Goal: Transaction & Acquisition: Purchase product/service

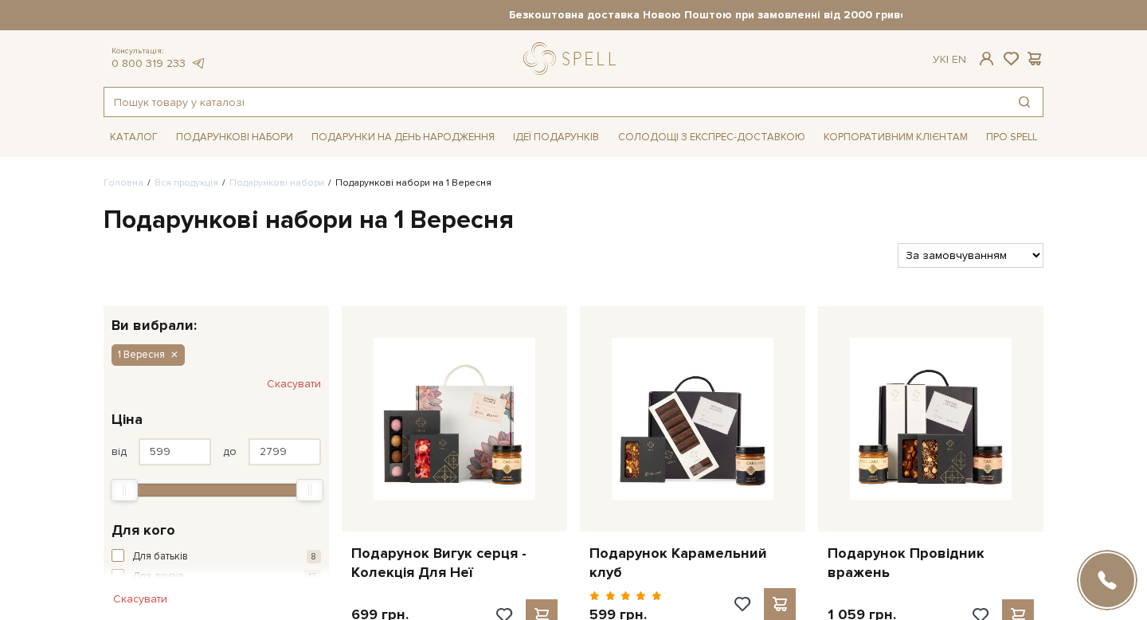
click at [247, 99] on input "text" at bounding box center [555, 102] width 902 height 29
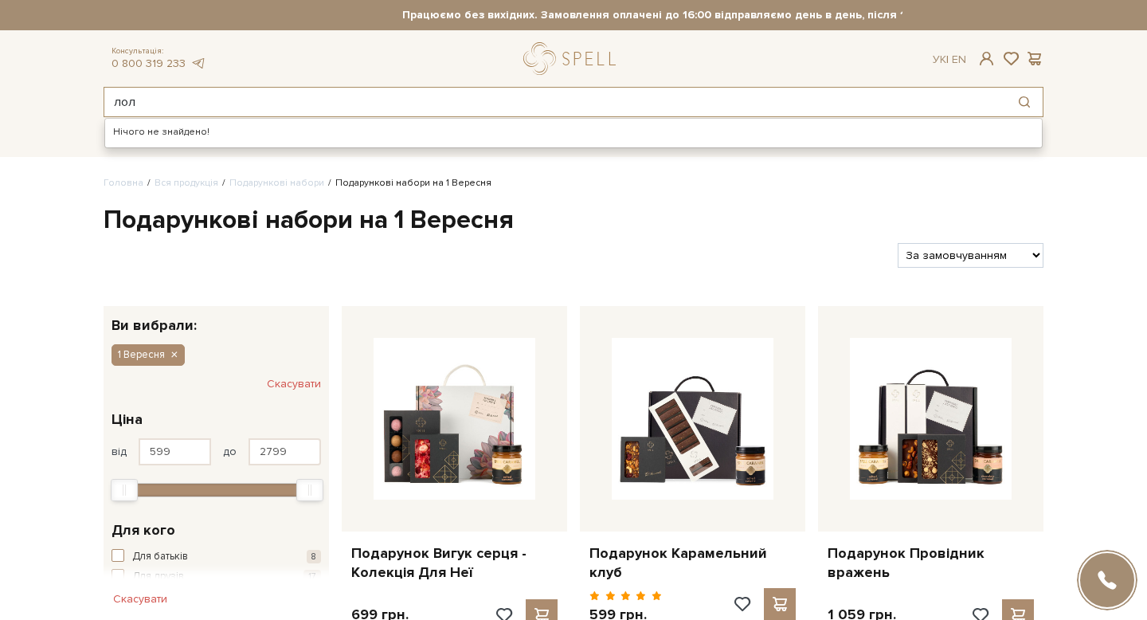
type input "лолі"
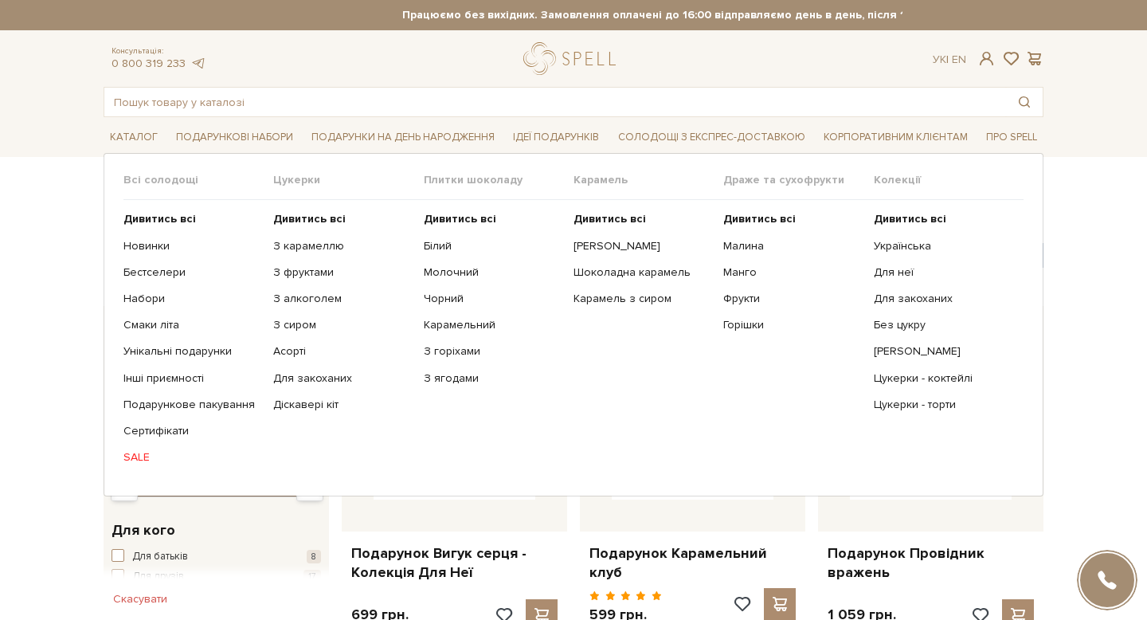
click at [159, 178] on span "Всі солодощі" at bounding box center [199, 180] width 150 height 14
click at [159, 222] on b "Дивитись всі" at bounding box center [160, 219] width 73 height 14
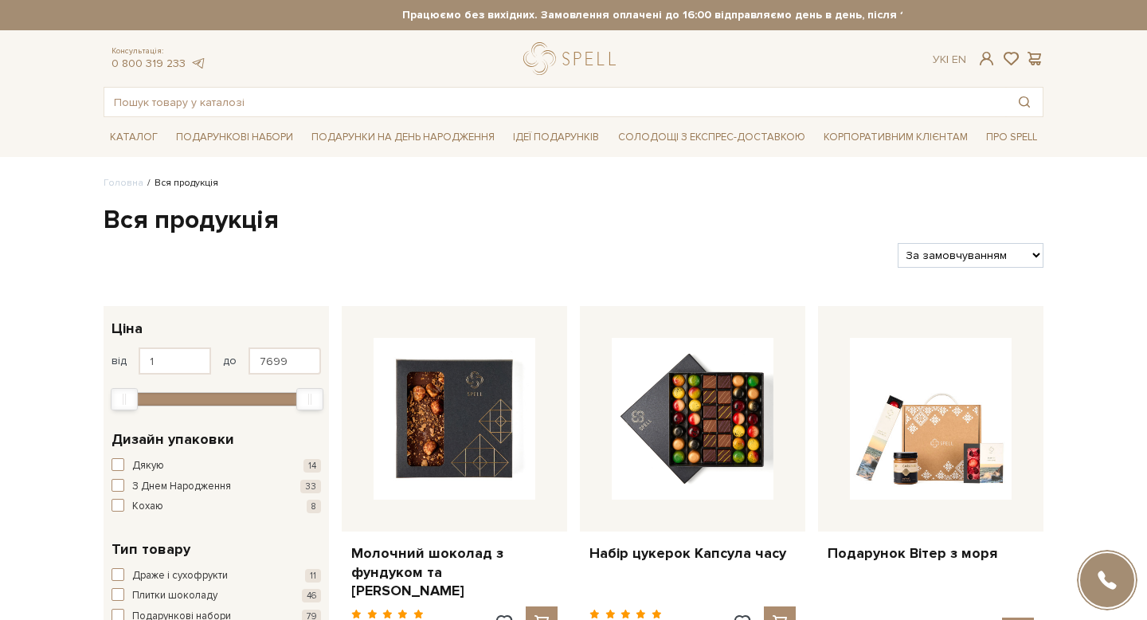
click at [1005, 253] on select "За замовчуванням За Ціною (зростання) За Ціною (зменшення) Новинки За популярні…" at bounding box center [971, 255] width 146 height 25
select select "https://spellchocolate.com/our-productions/?sort=p.price&order=ASC"
click at [898, 243] on select "За замовчуванням За Ціною (зростання) За Ціною (зменшення) Новинки За популярні…" at bounding box center [971, 255] width 146 height 25
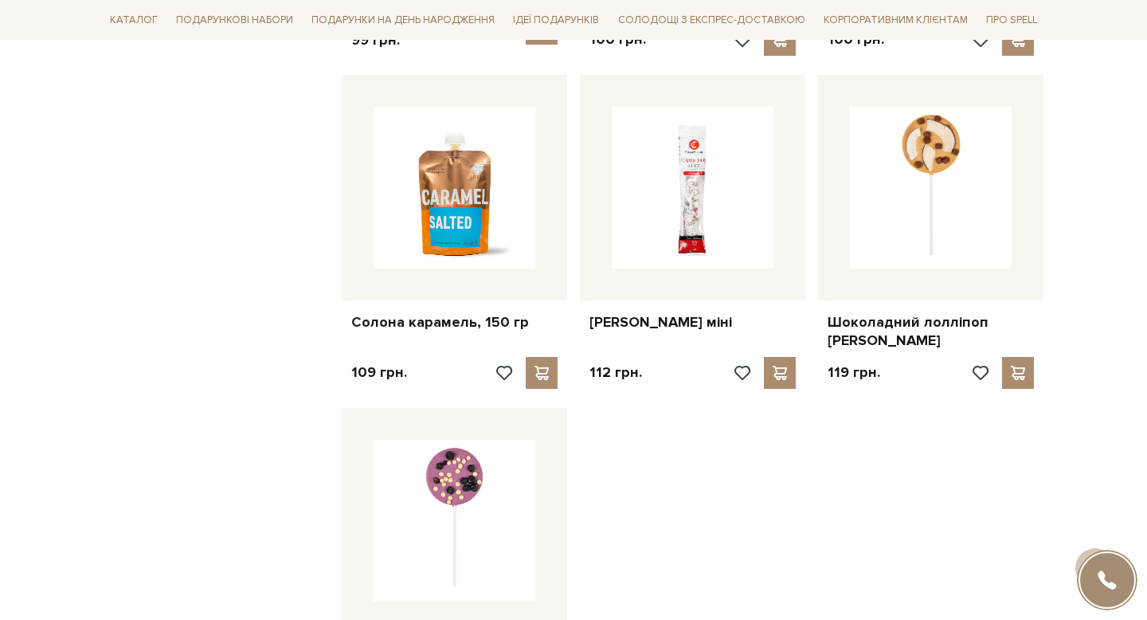
scroll to position [1574, 0]
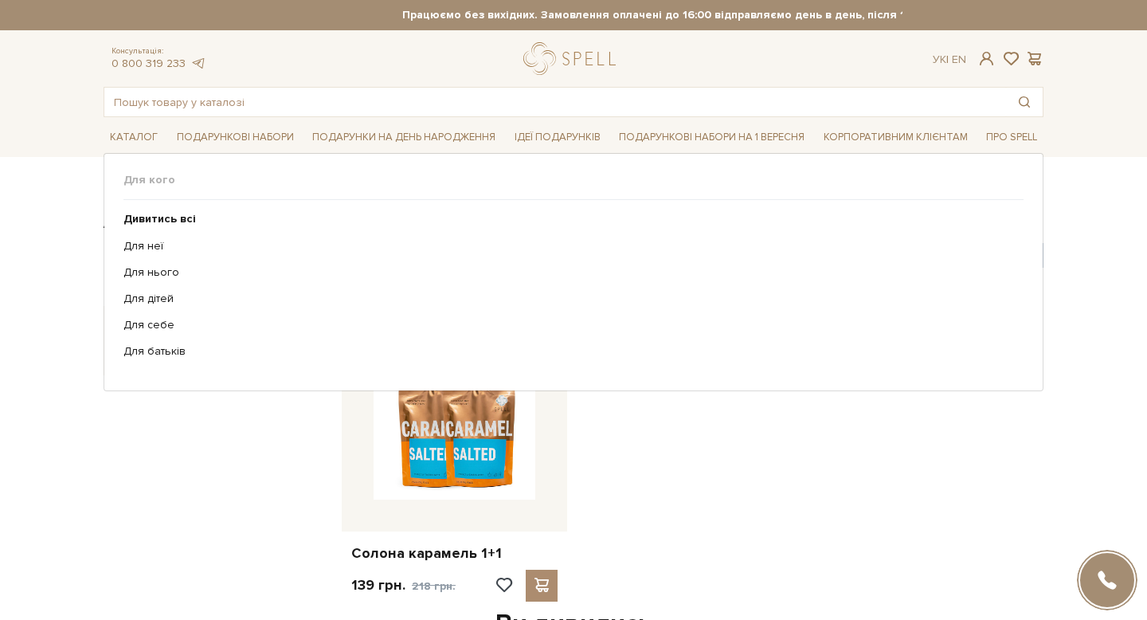
scroll to position [810, 0]
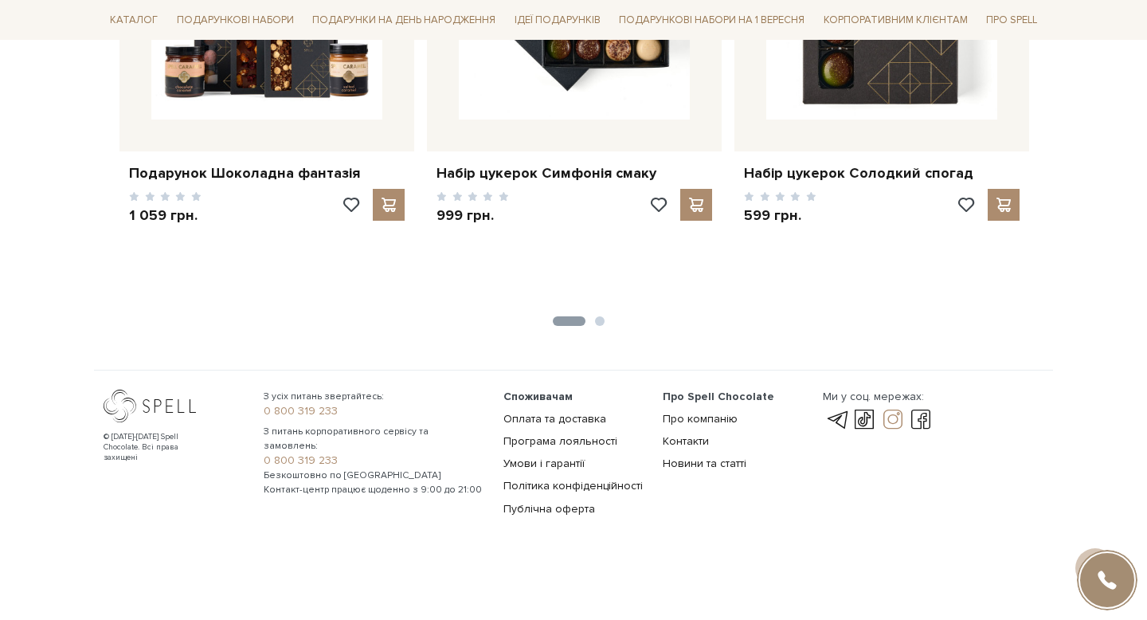
click at [894, 418] on link at bounding box center [893, 419] width 27 height 19
